Goal: Find specific page/section: Find specific page/section

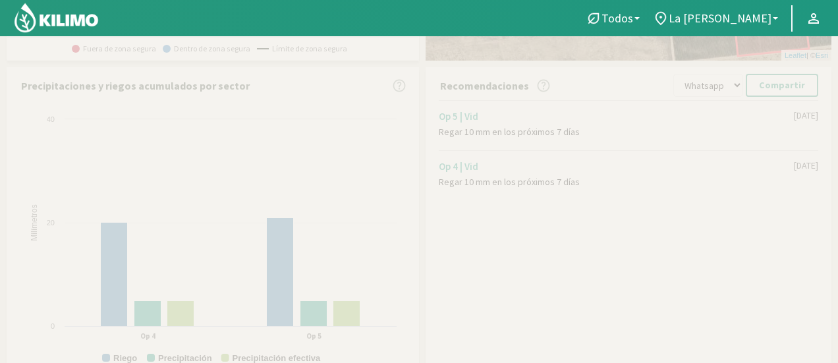
scroll to position [395, 0]
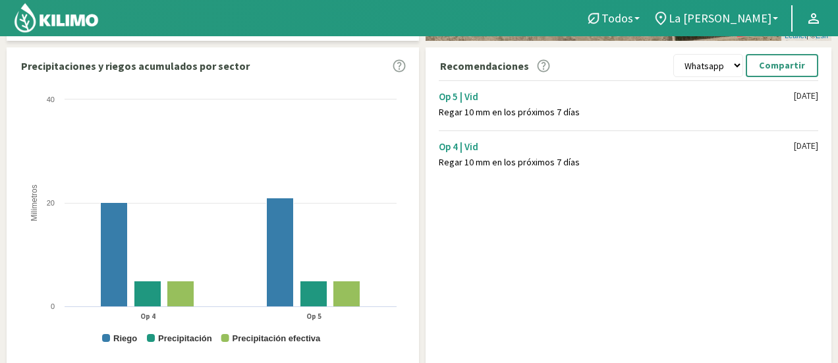
drag, startPoint x: 437, startPoint y: 90, endPoint x: 812, endPoint y: 160, distance: 380.7
click at [812, 160] on div "Op 5 | Vid Regar 10 mm en los próximos 7 días [DATE] Op 4 | Vid Regar 10 mm en …" at bounding box center [631, 127] width 399 height 100
copy div "Op 5 | Vid Regar 10 mm en los próximos 7 días [DATE] Op 4 | Vid Regar 10 mm en …"
click at [518, 113] on div "Regar 10 mm en los próximos 7 días" at bounding box center [616, 112] width 355 height 11
drag, startPoint x: 439, startPoint y: 94, endPoint x: 824, endPoint y: 146, distance: 388.3
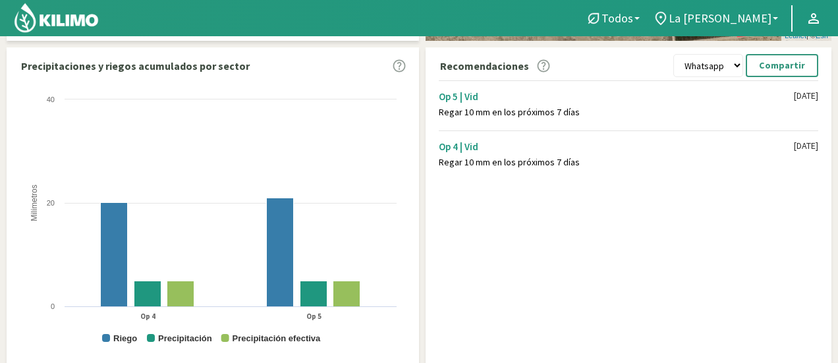
click at [824, 146] on div "Op 5 | Vid Regar 10 mm en los próximos 7 días [DATE] Op 4 | Vid Regar 10 mm en …" at bounding box center [631, 127] width 399 height 100
copy div "Op 5 | Vid Regar 10 mm en los próximos 7 días [DATE] Op 4 | Vid Regar 10 mm en …"
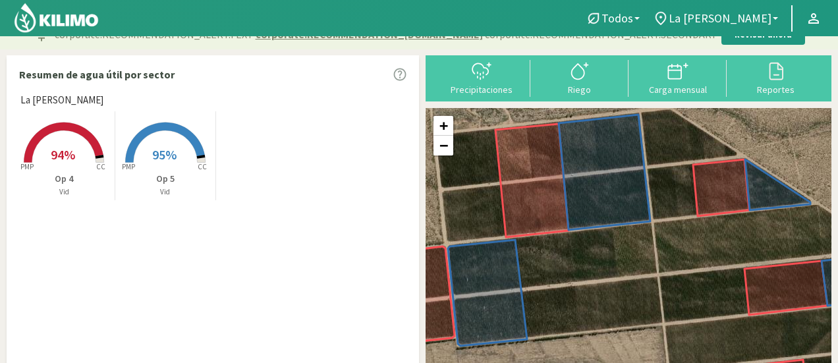
scroll to position [0, 0]
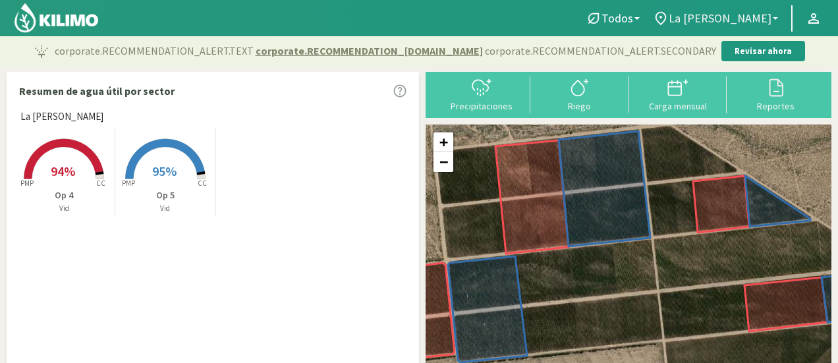
click at [776, 18] on b at bounding box center [775, 18] width 5 height 3
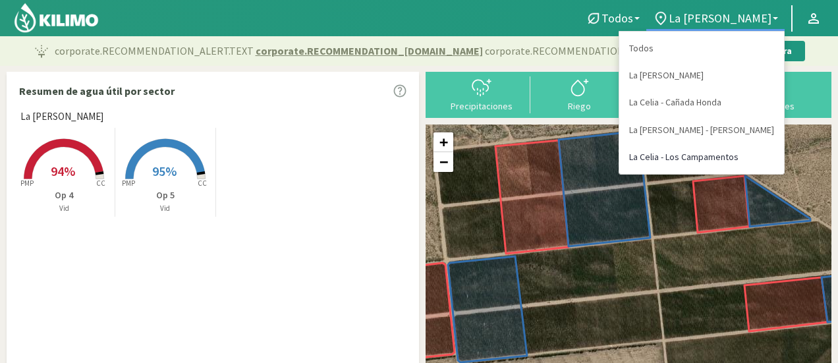
click at [737, 157] on link "La Celia - Los Campamentos" at bounding box center [701, 157] width 165 height 27
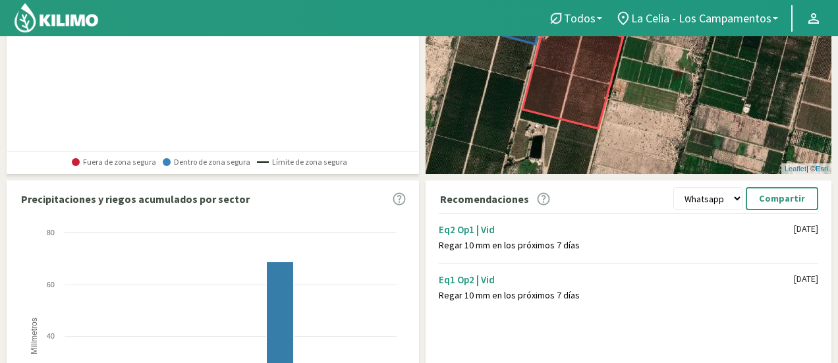
scroll to position [264, 0]
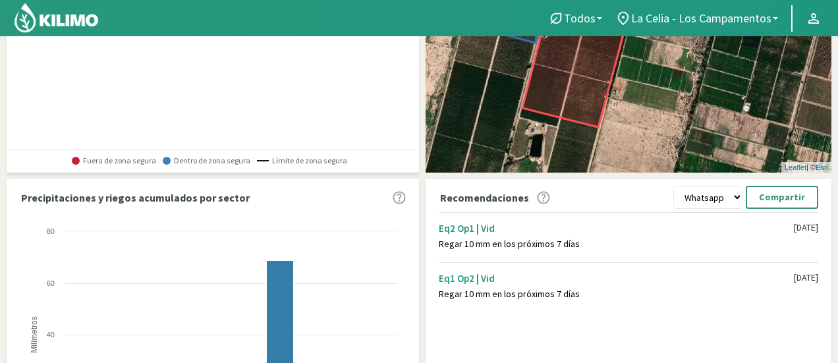
click at [439, 243] on div "Regar 10 mm en los próximos 7 días" at bounding box center [616, 244] width 355 height 11
drag, startPoint x: 439, startPoint y: 242, endPoint x: 636, endPoint y: 302, distance: 205.9
click at [636, 302] on div "Eq2 Op1 | Vid Regar 10 mm en los próximos 7 días [DATE] Eq1 Op2 | Vid Regar 10 …" at bounding box center [631, 259] width 399 height 100
copy div "Regar 10 mm en los próximos 7 días [DATE] Eq1 Op2 | Vid Regar 10 mm en los próx…"
click at [776, 22] on link "La Celia - Los Campamentos" at bounding box center [697, 18] width 176 height 25
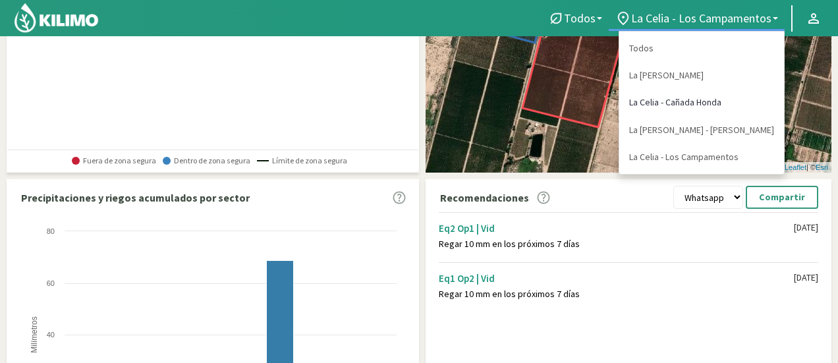
click at [745, 104] on link "La Celia - Cañada Honda" at bounding box center [701, 102] width 165 height 27
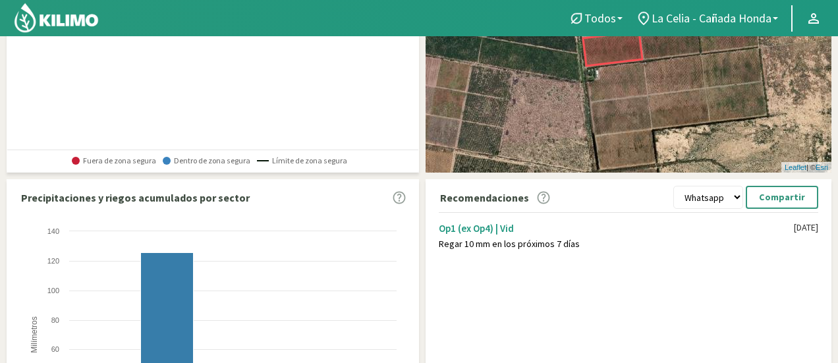
drag, startPoint x: 439, startPoint y: 245, endPoint x: 576, endPoint y: 242, distance: 137.1
click at [576, 242] on div "Regar 10 mm en los próximos 7 días" at bounding box center [616, 244] width 355 height 11
copy div "Regar 10 mm en los próximos 7 días"
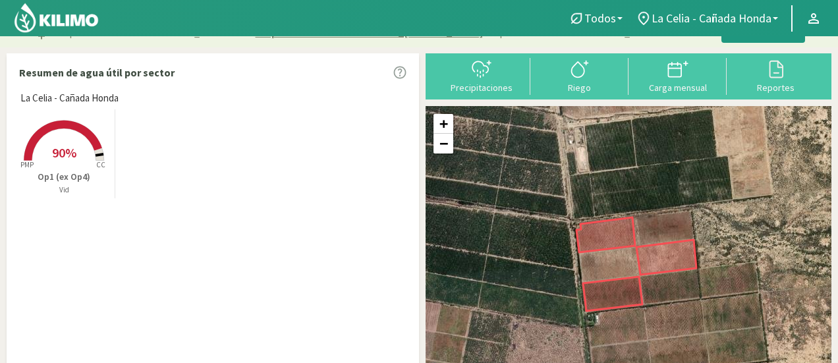
scroll to position [0, 0]
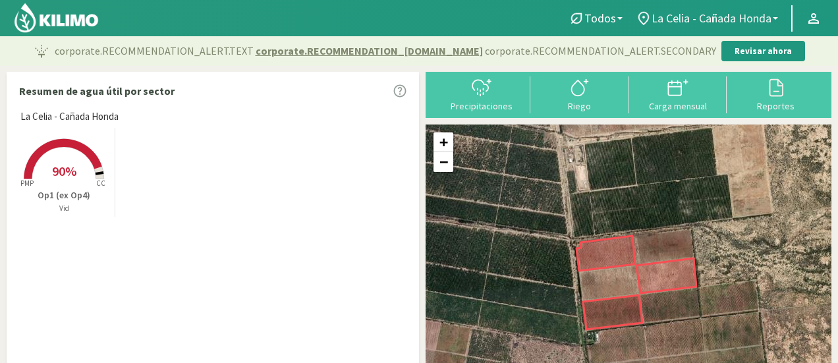
click at [752, 22] on span "La Celia - Cañada Honda" at bounding box center [712, 18] width 120 height 14
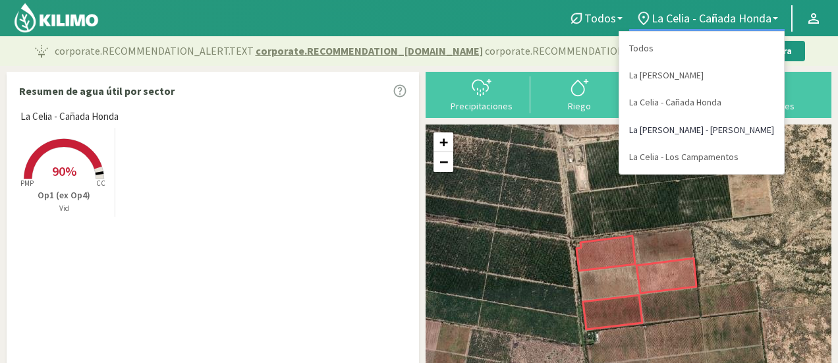
click at [746, 123] on link "La [PERSON_NAME] - [PERSON_NAME]" at bounding box center [701, 130] width 165 height 27
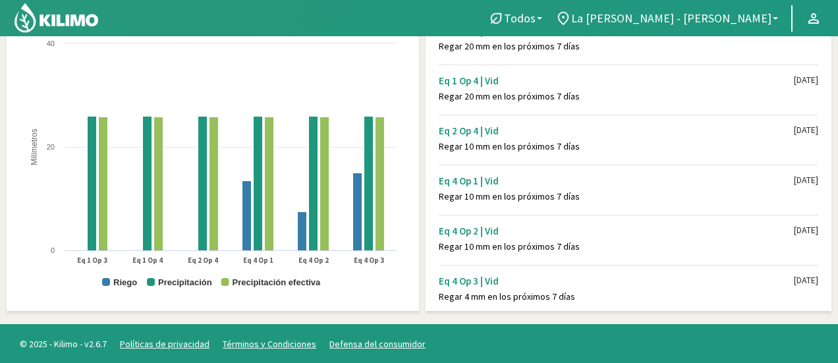
scroll to position [16, 0]
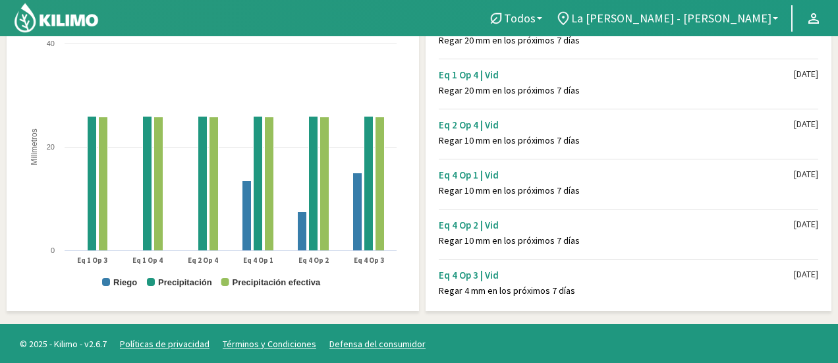
drag, startPoint x: 835, startPoint y: 195, endPoint x: 841, endPoint y: 126, distance: 69.4
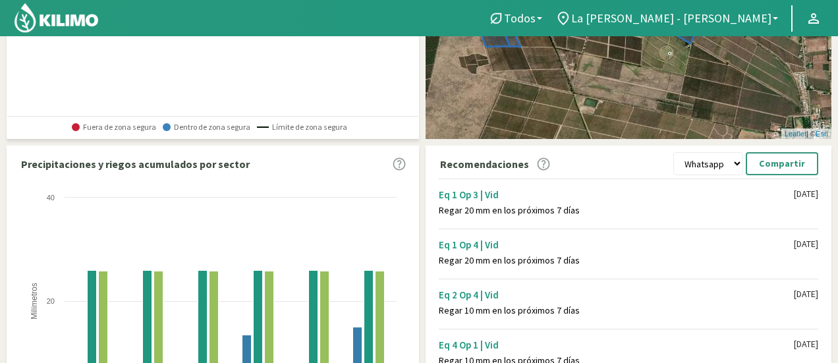
scroll to position [321, 0]
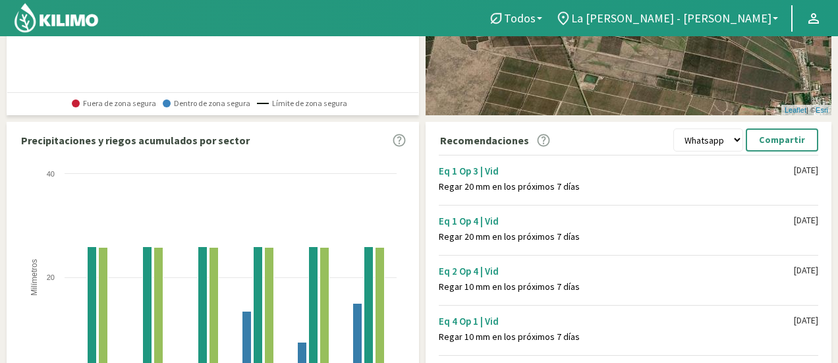
drag, startPoint x: 439, startPoint y: 167, endPoint x: 649, endPoint y: 333, distance: 267.8
click at [649, 333] on div "Eq 1 Op 3 | Vid Regar 20 mm en los próximos 7 días [DATE] Eq 1 Op 4 | Vid Regar…" at bounding box center [631, 293] width 399 height 283
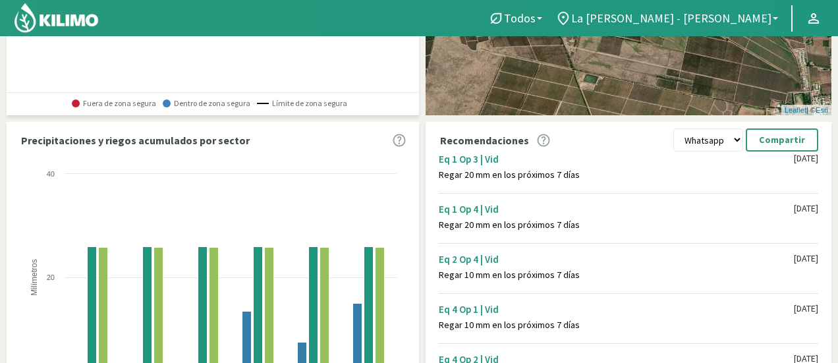
scroll to position [16, 0]
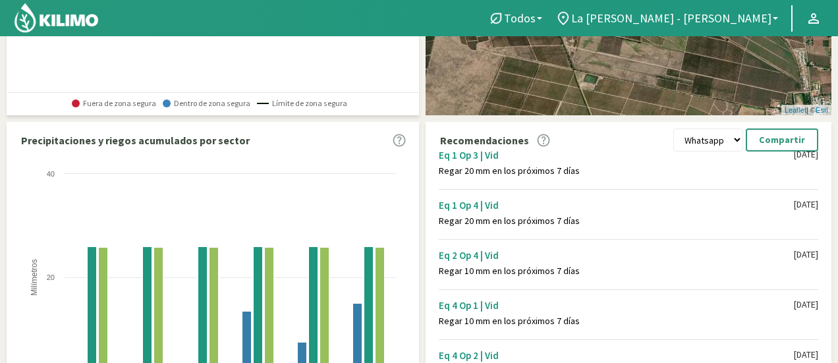
click at [443, 157] on div "Eq 1 Op 3 | Vid" at bounding box center [616, 155] width 355 height 13
drag, startPoint x: 442, startPoint y: 157, endPoint x: 459, endPoint y: 154, distance: 16.8
click at [503, 174] on div "Eq 1 Op 3 | Vid Regar 20 mm en los próximos 7 días" at bounding box center [616, 158] width 355 height 37
click at [437, 152] on div "Eq 1 Op 3 | Vid Regar 20 mm en los próximos 7 días [DATE] Eq 1 Op 4 | Vid Regar…" at bounding box center [631, 293] width 399 height 283
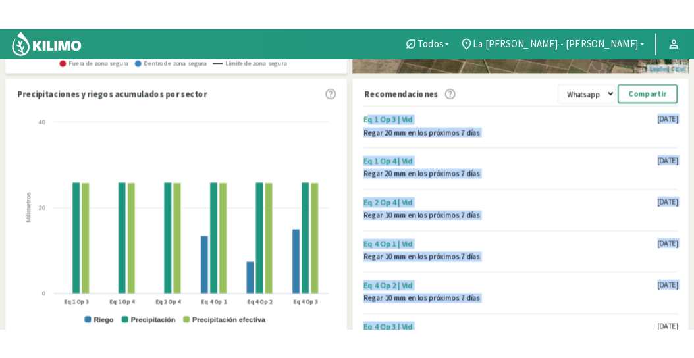
scroll to position [451, 0]
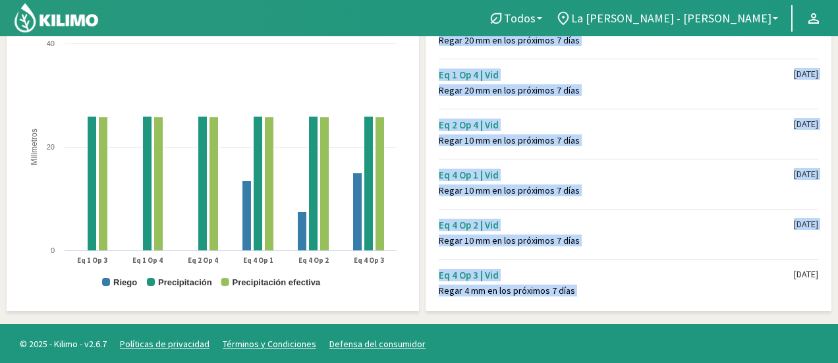
drag, startPoint x: 437, startPoint y: 152, endPoint x: 608, endPoint y: 297, distance: 224.3
click at [608, 297] on div "Eq 1 Op 3 | Vid Regar 20 mm en los próximos 7 días [DATE] Eq 1 Op 4 | Vid Regar…" at bounding box center [631, 162] width 399 height 283
copy div "Eq 1 Op 3 | Vid Regar 20 mm en los próximos 7 días [DATE] Eq 1 Op 4 | Vid Regar…"
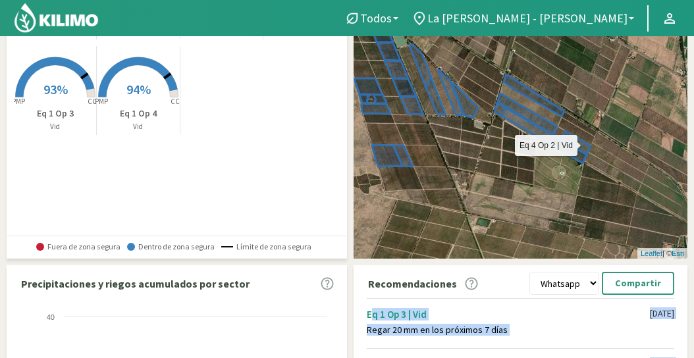
scroll to position [122, 0]
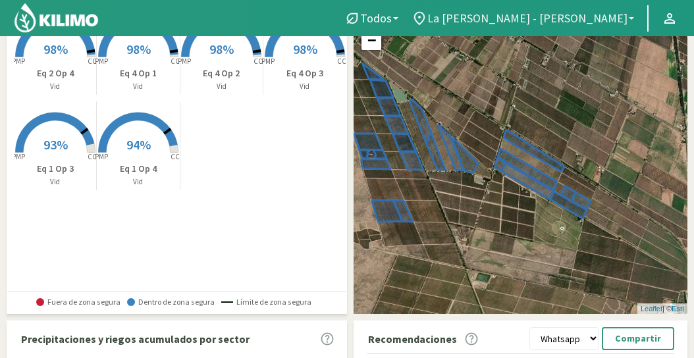
click at [632, 14] on link "La [PERSON_NAME] - [PERSON_NAME]" at bounding box center [523, 18] width 236 height 25
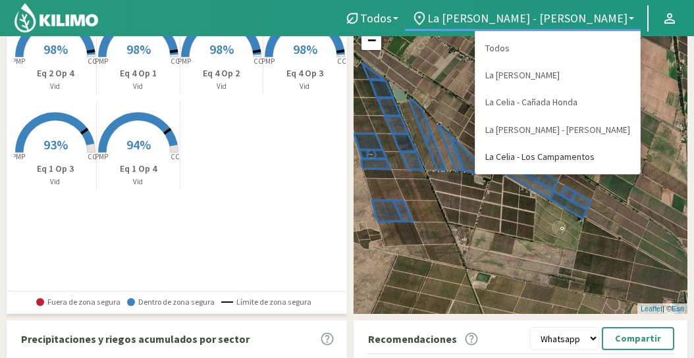
click at [600, 157] on link "La Celia - Los Campamentos" at bounding box center [558, 157] width 165 height 27
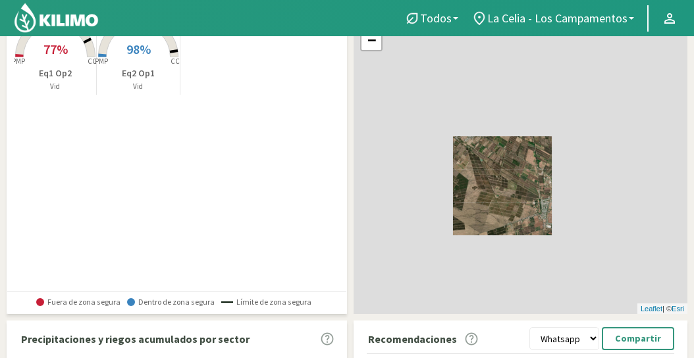
scroll to position [233, 0]
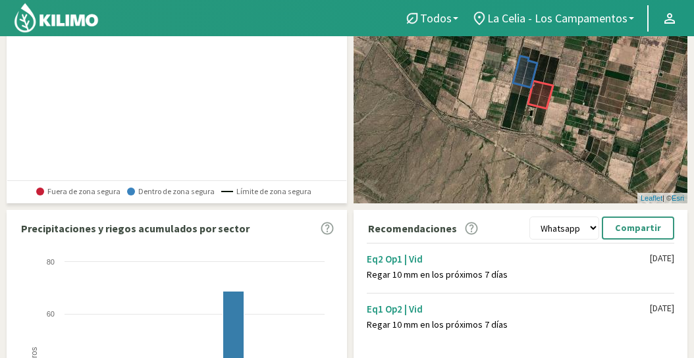
click at [366, 260] on div "Eq2 Op1 | Vid Regar 10 mm en los próximos 7 días [DATE] Eq1 Op2 | Vid Regar 10 …" at bounding box center [523, 290] width 327 height 100
